Goal: Book appointment/travel/reservation

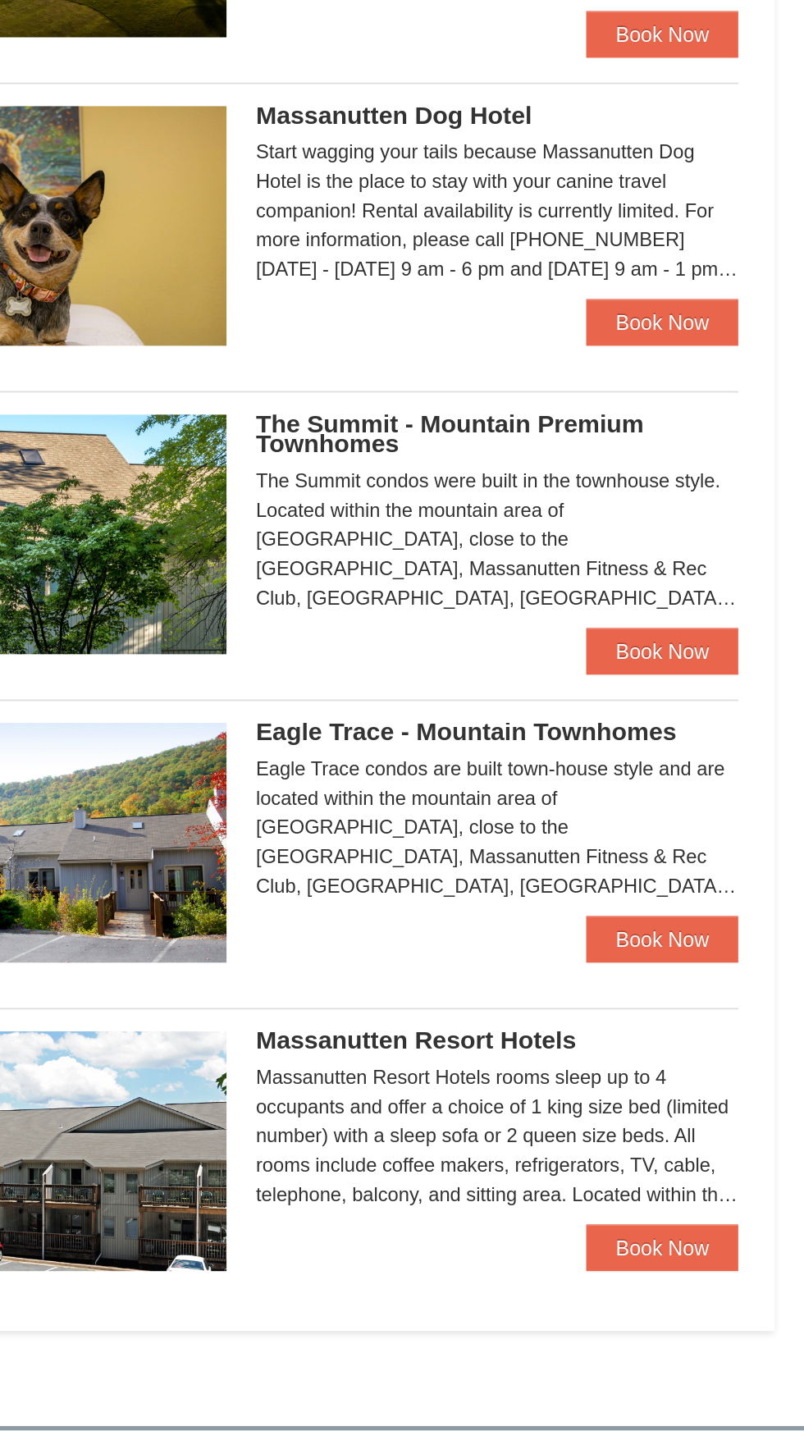
click at [664, 884] on span "Eagle Trace - Mountain Townhomes" at bounding box center [614, 888] width 236 height 16
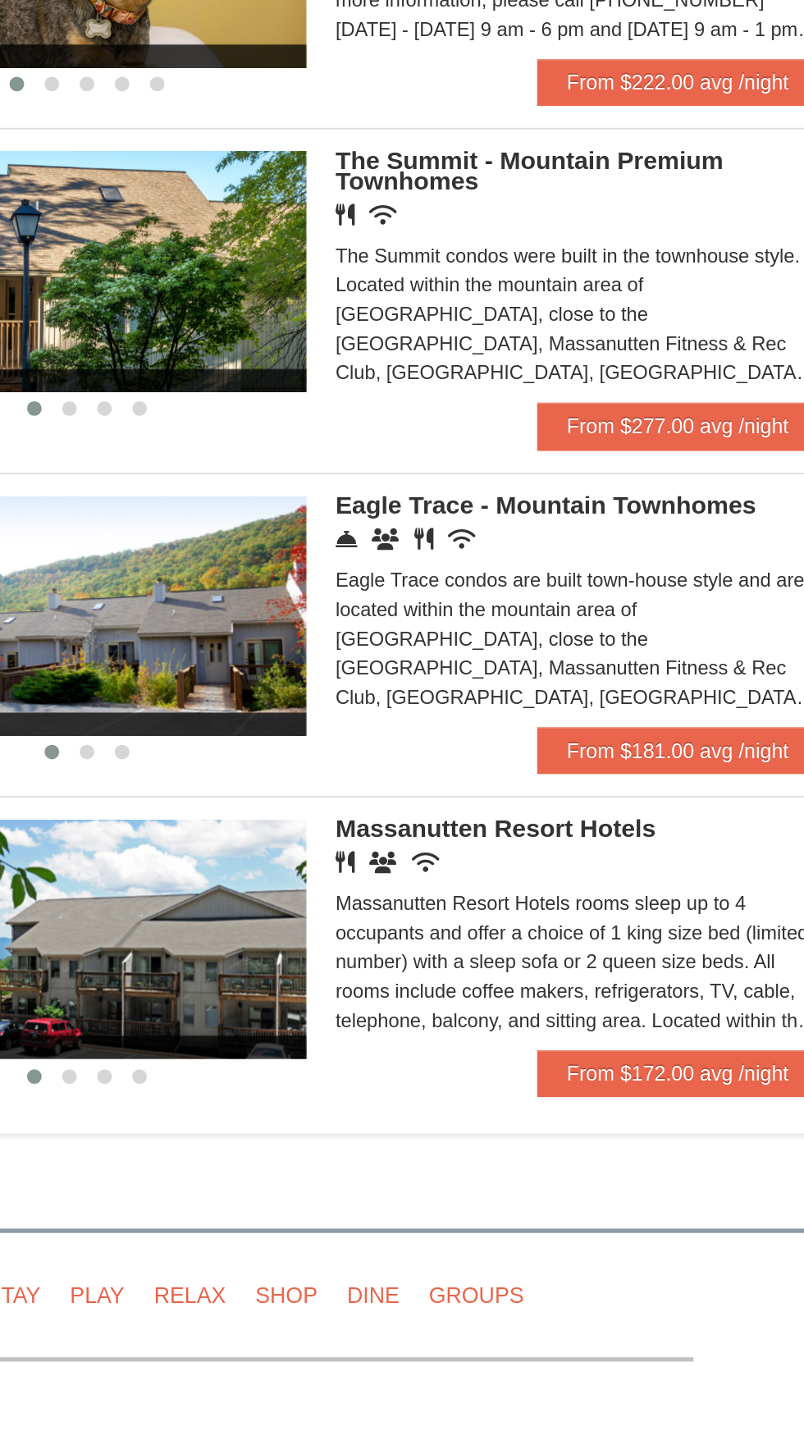
click at [623, 1135] on span "Massanutten Resort Hotels" at bounding box center [586, 1127] width 180 height 16
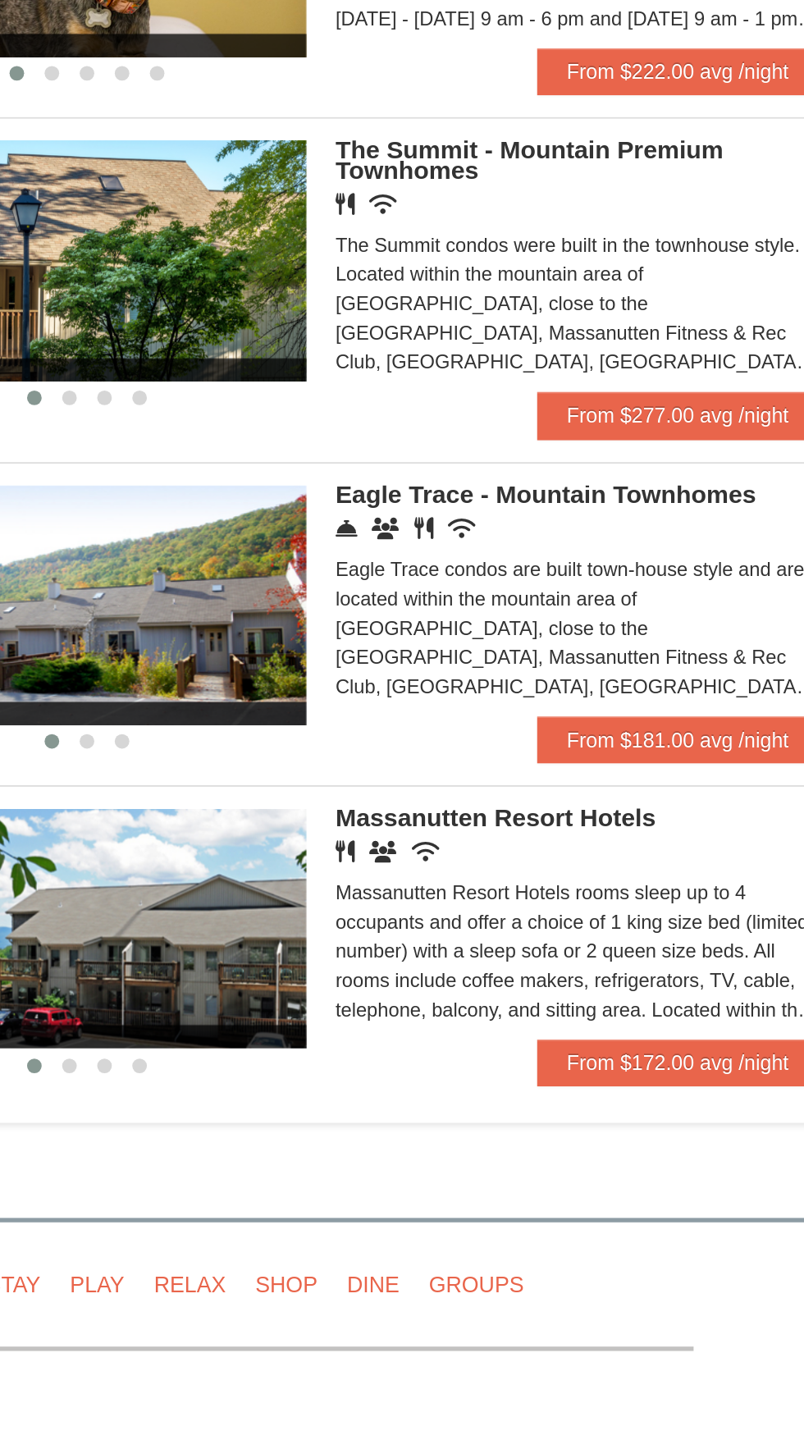
scroll to position [136, 0]
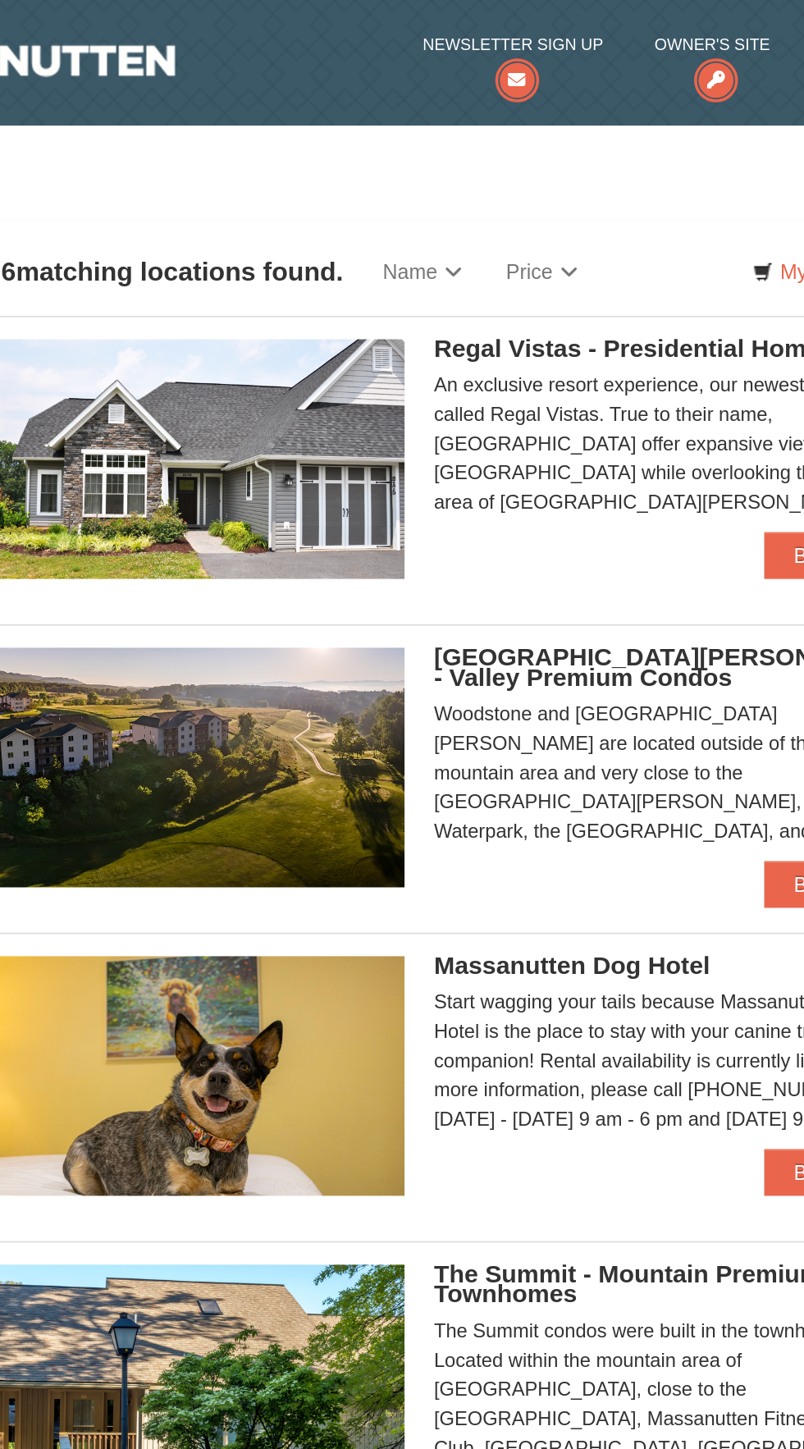
click at [642, 374] on span "[GEOGRAPHIC_DATA][PERSON_NAME] - Valley Premium Condos" at bounding box center [629, 374] width 266 height 27
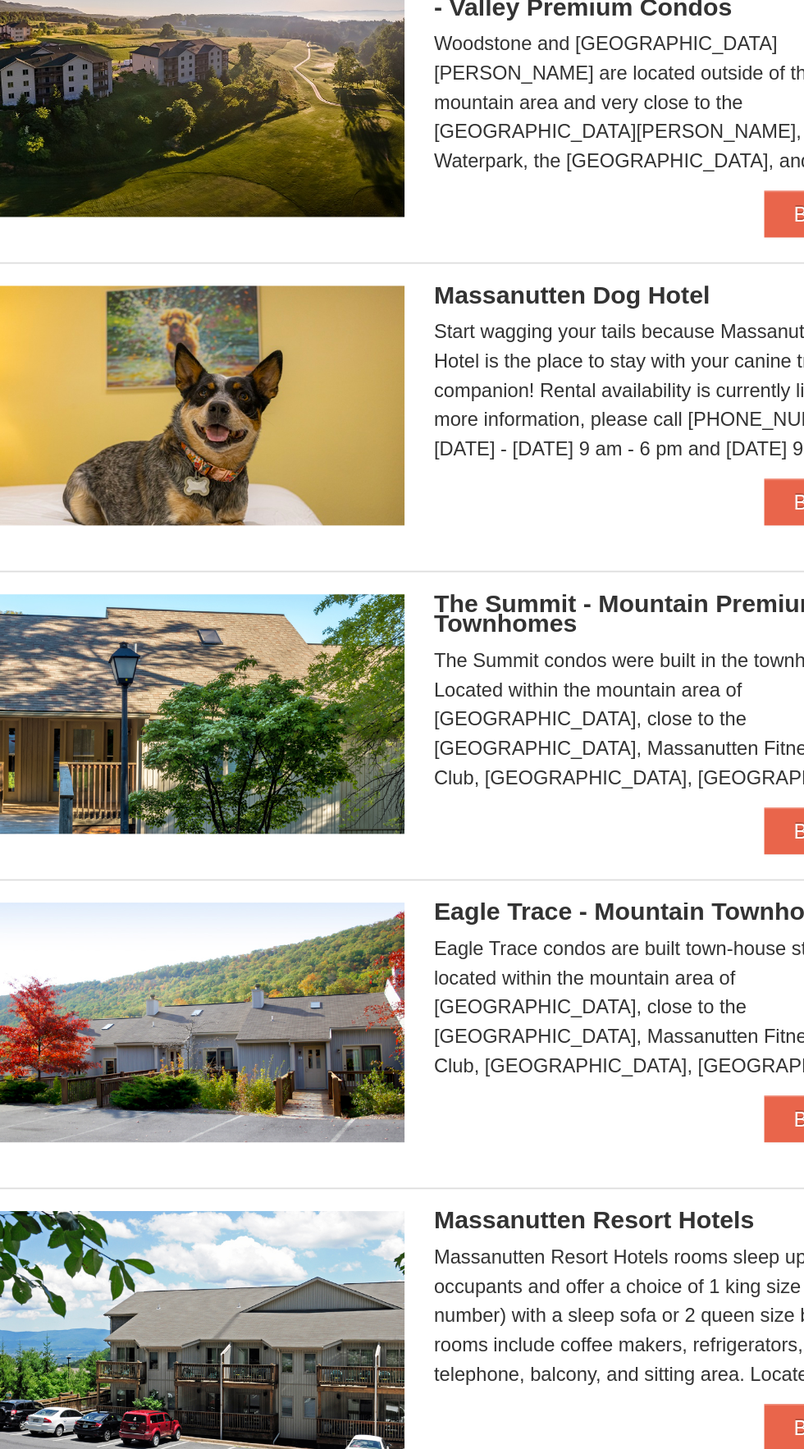
click at [627, 720] on span "The Summit - Mountain Premium Townhomes" at bounding box center [604, 720] width 217 height 27
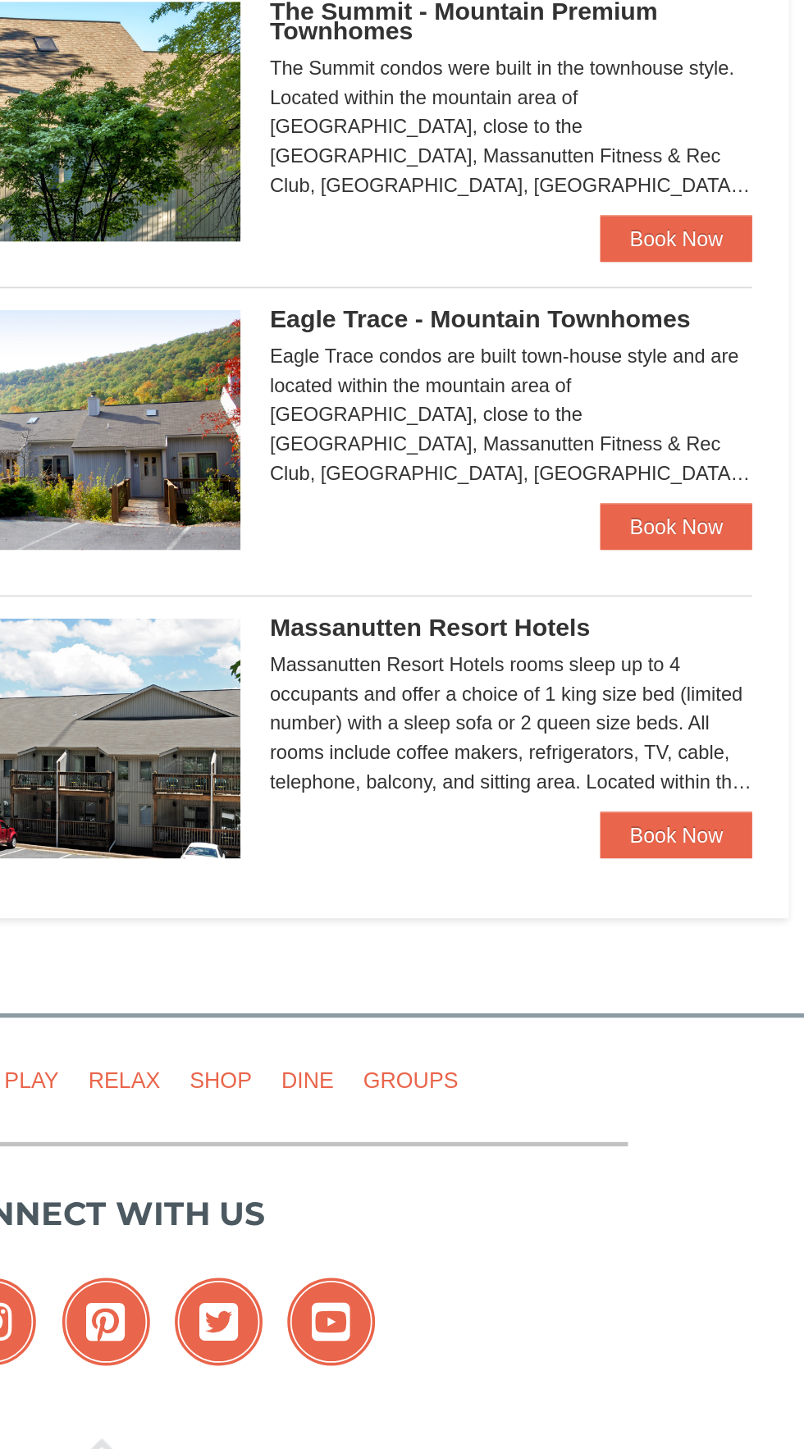
scroll to position [78, 0]
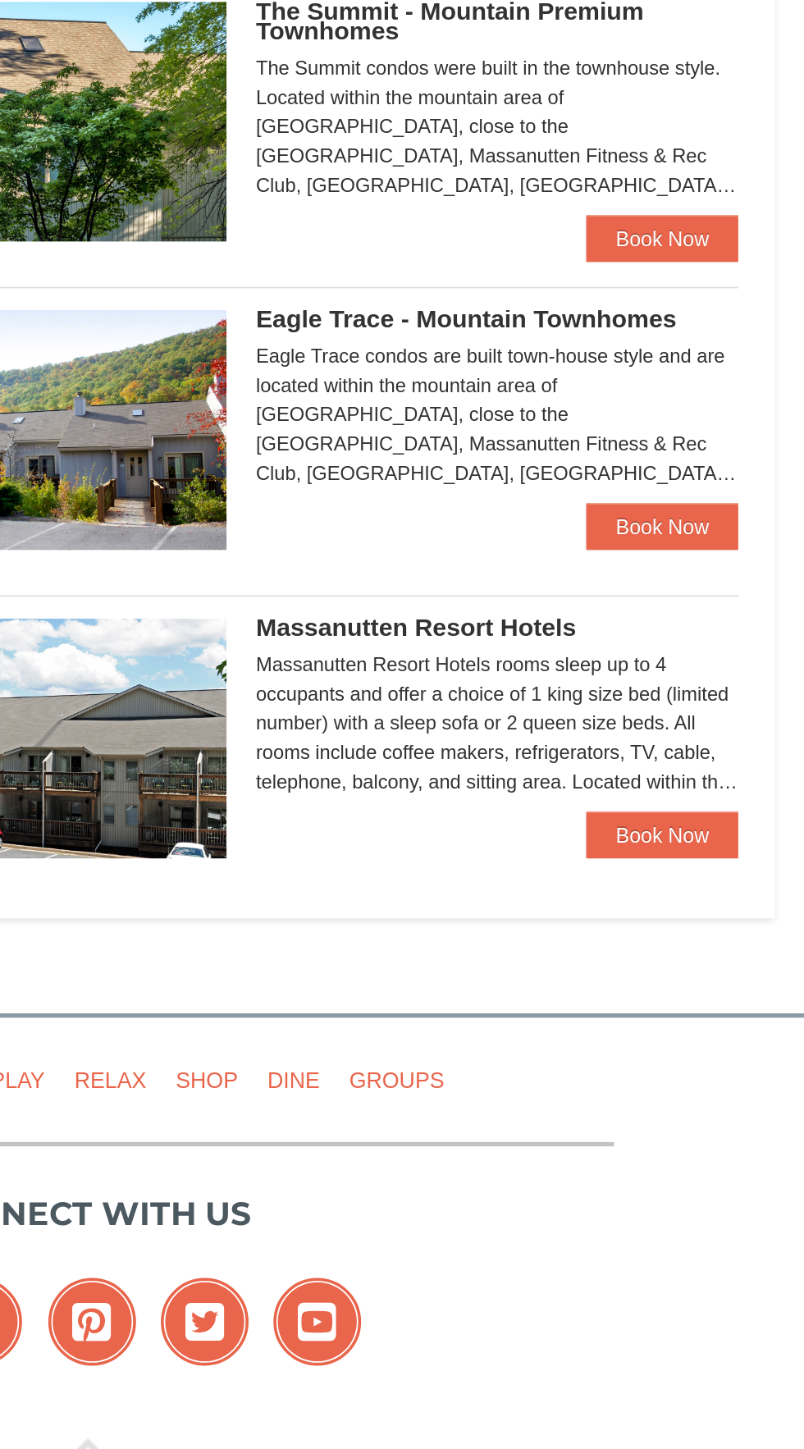
click at [616, 974] on div "Massanutten Resort Hotels Hotel Queen Room $172.00 Book Now" at bounding box center [500, 1039] width 533 height 148
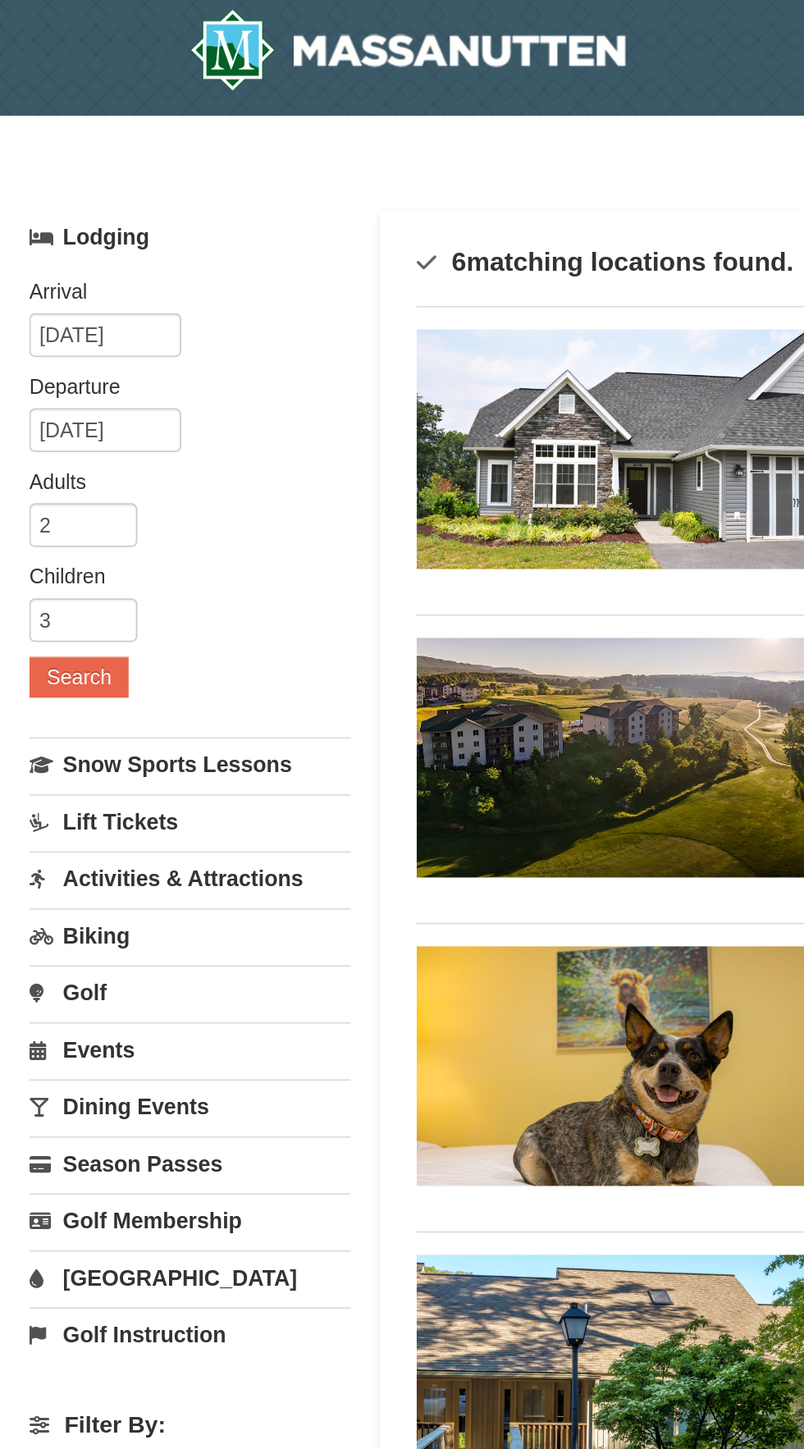
scroll to position [5, 0]
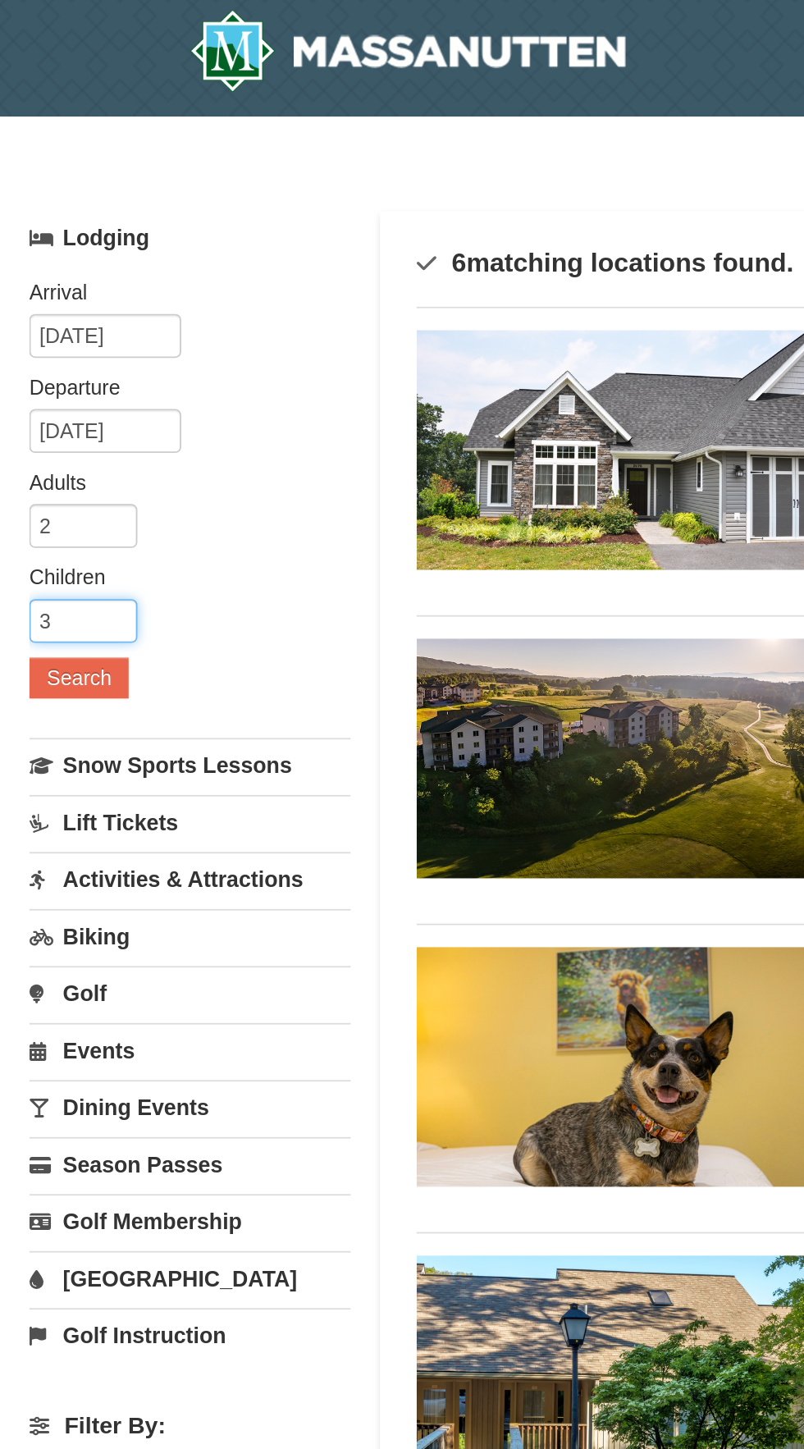
click at [43, 343] on input "3" at bounding box center [46, 348] width 61 height 25
type input "2"
click at [43, 376] on button "Search" at bounding box center [44, 380] width 56 height 23
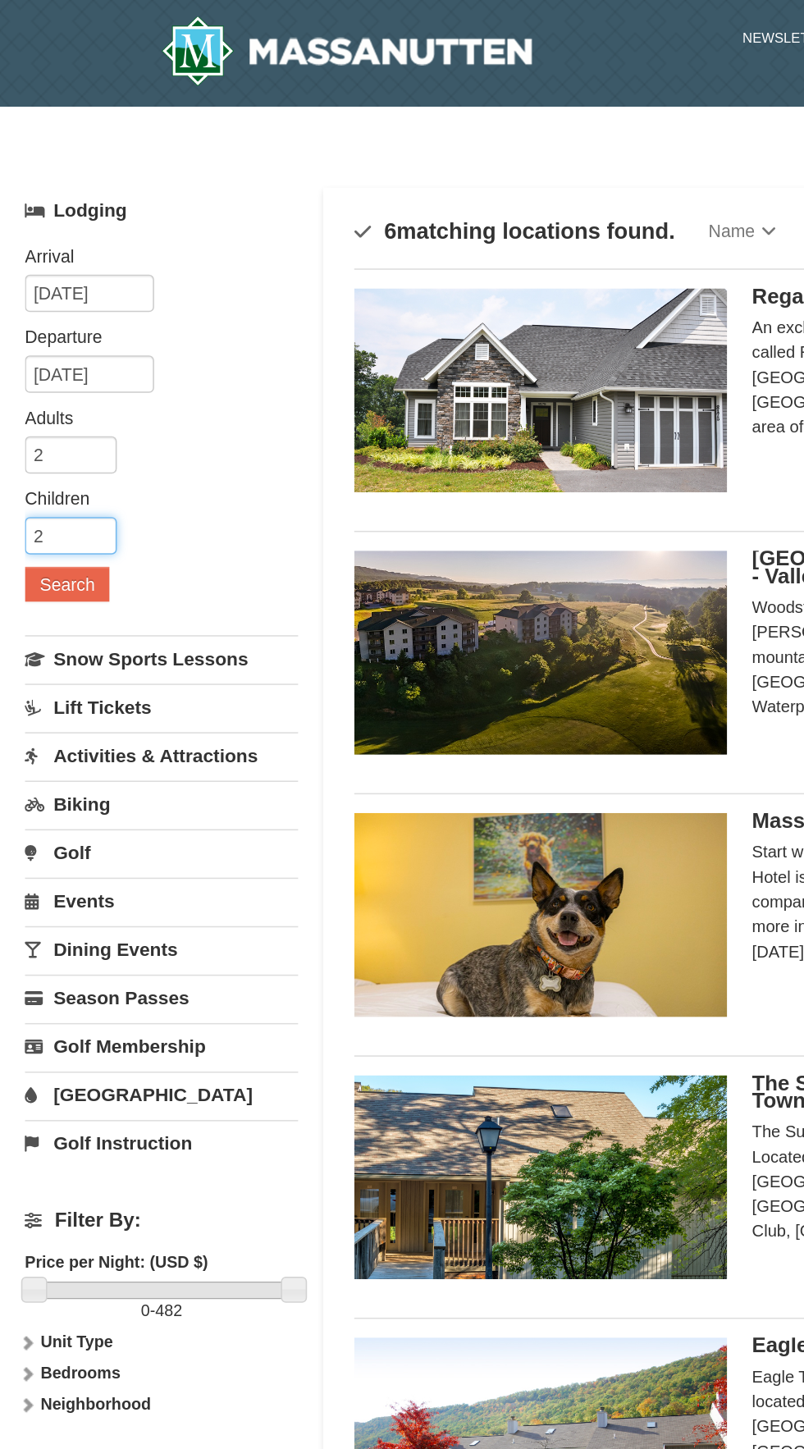
click at [39, 349] on input "2" at bounding box center [46, 353] width 61 height 25
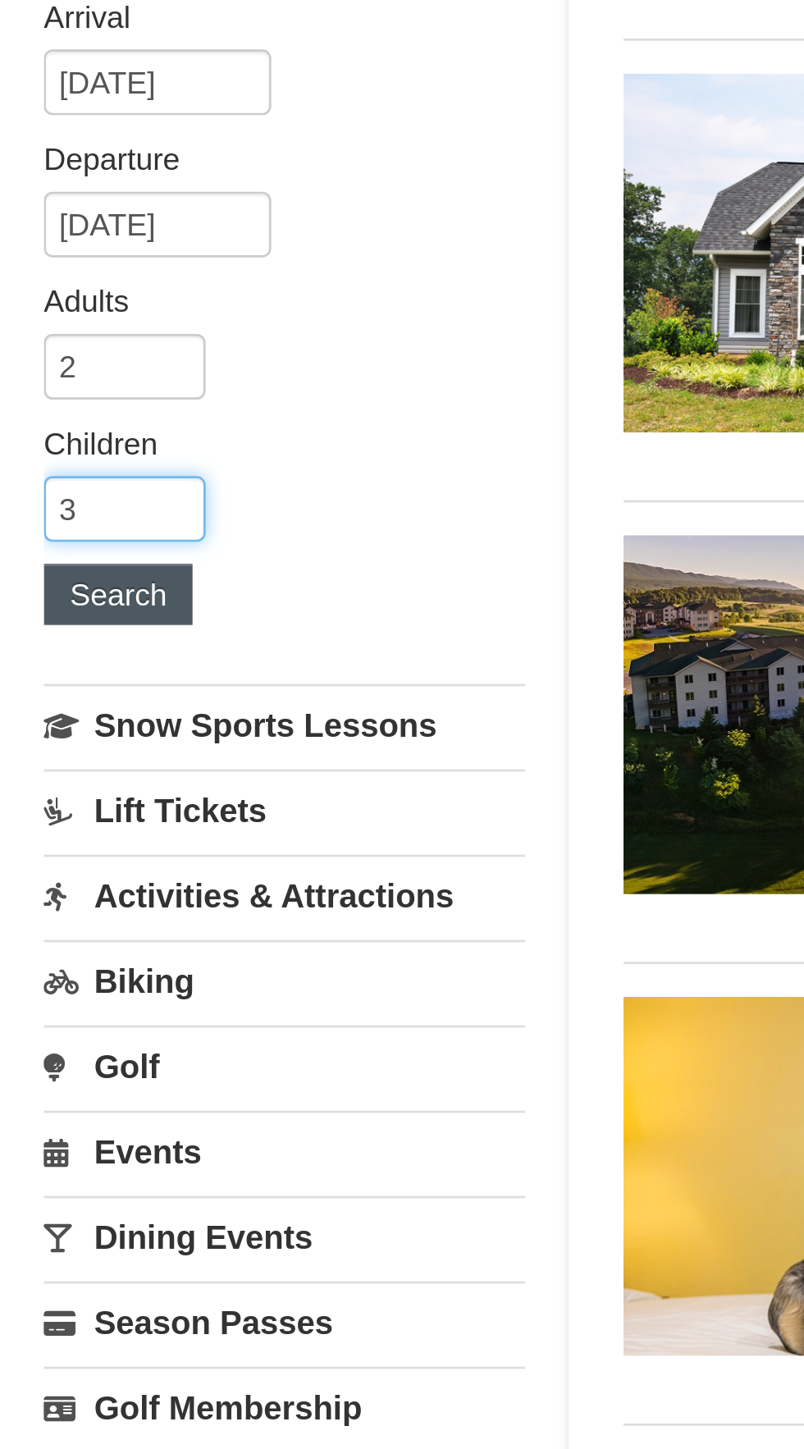
type input "3"
click at [48, 381] on button "Search" at bounding box center [44, 385] width 56 height 23
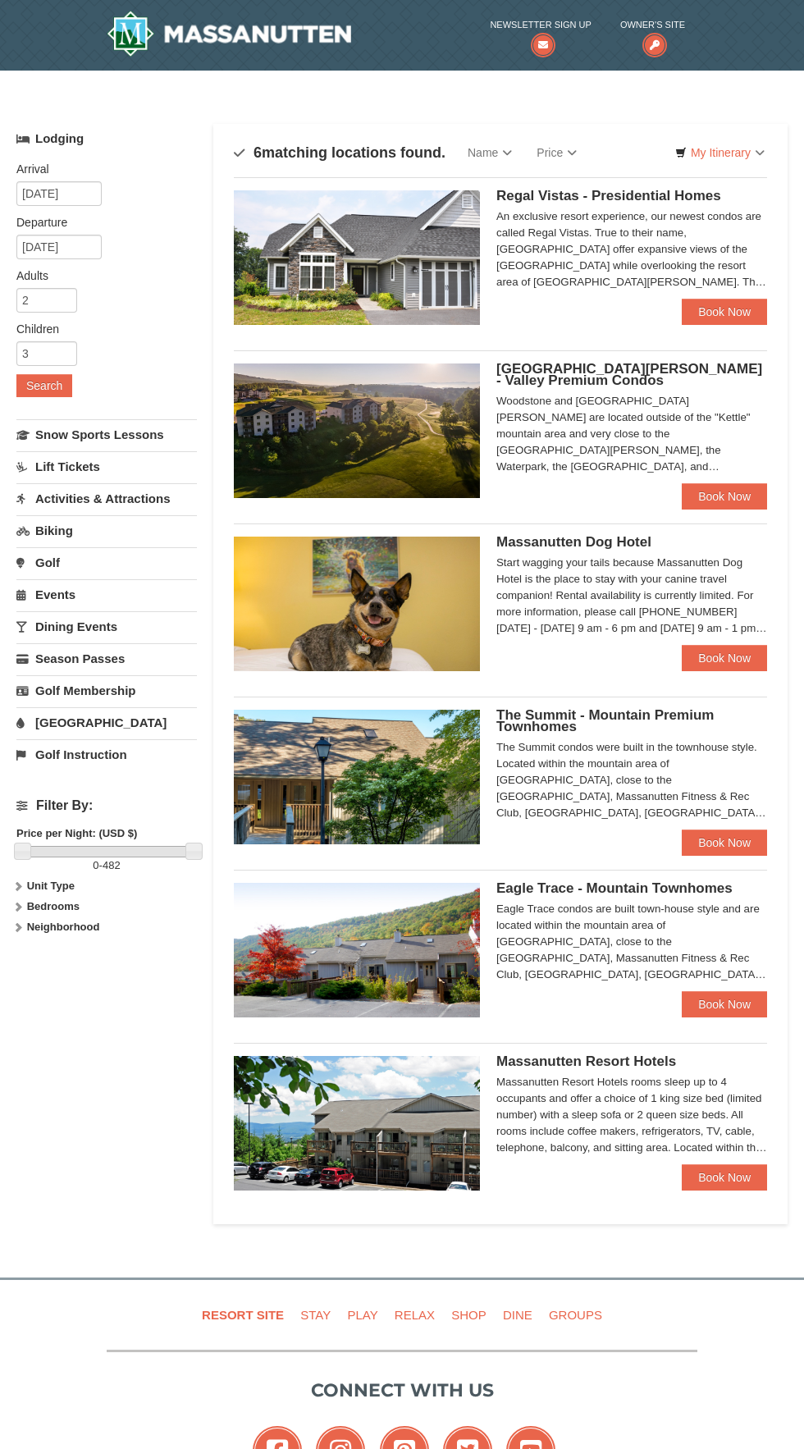
click at [615, 1084] on div "Massanutten Resort Hotels rooms sleep up to 4 occupants and offer a choice of 1…" at bounding box center [631, 1115] width 271 height 82
